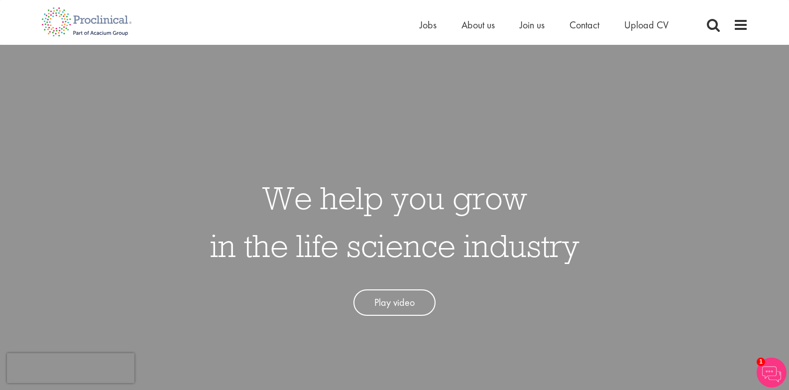
click at [425, 39] on nav "Home Jobs About us Join us Contact Upload CV" at bounding box center [394, 22] width 789 height 45
click at [425, 33] on div "Home Jobs About us Join us Contact Upload CV" at bounding box center [557, 27] width 274 height 20
click at [427, 23] on span "Jobs" at bounding box center [428, 24] width 17 height 13
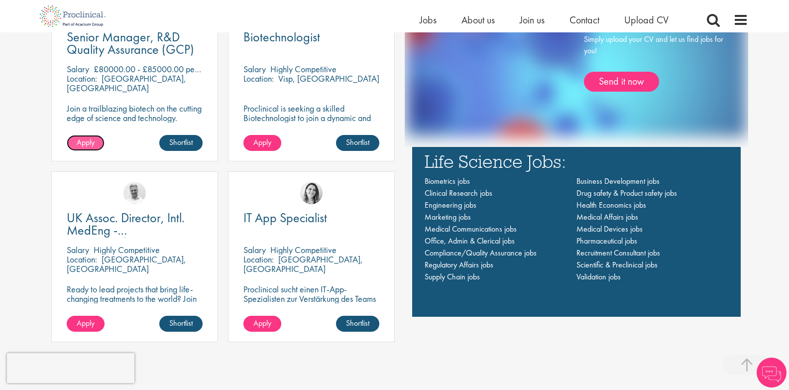
click at [82, 149] on link "Apply" at bounding box center [86, 143] width 38 height 16
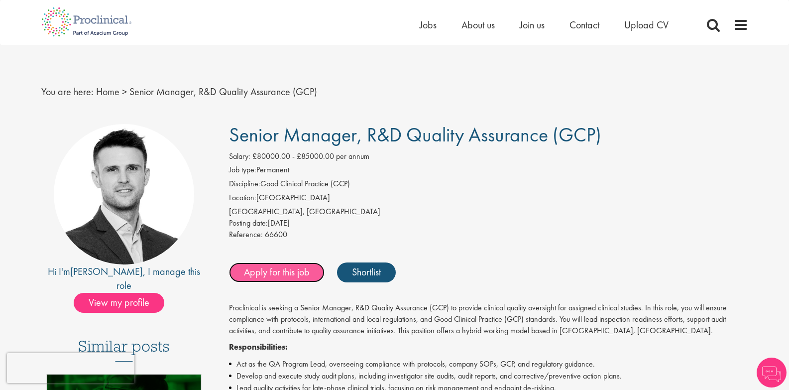
click at [300, 277] on link "Apply for this job" at bounding box center [277, 272] width 96 height 20
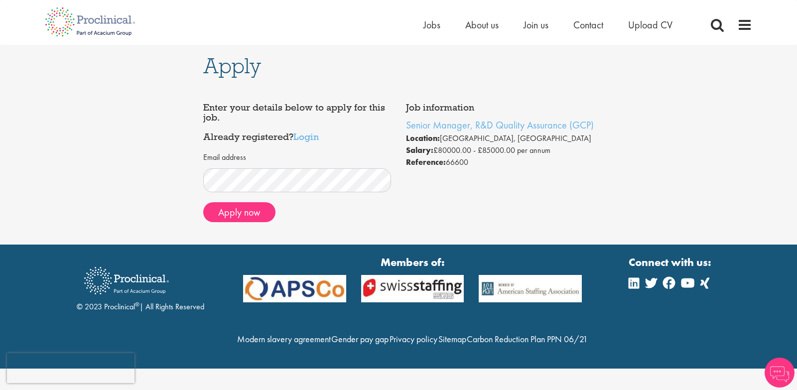
drag, startPoint x: 336, startPoint y: 134, endPoint x: 175, endPoint y: 164, distance: 163.6
drag, startPoint x: 175, startPoint y: 164, endPoint x: 109, endPoint y: 168, distance: 66.3
click at [109, 168] on div "Apply Job information Senior Manager, R&D Quality Assurance (GCP) Location: Mai…" at bounding box center [399, 145] width 812 height 200
